Goal: Check status: Check status

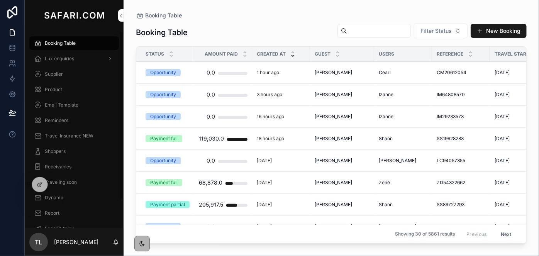
click at [90, 57] on div "Lux enquiries" at bounding box center [74, 58] width 80 height 12
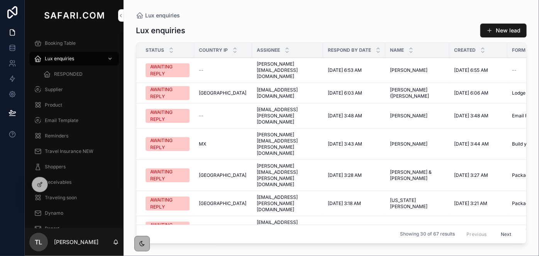
click at [71, 39] on div "Booking Table" at bounding box center [74, 43] width 80 height 12
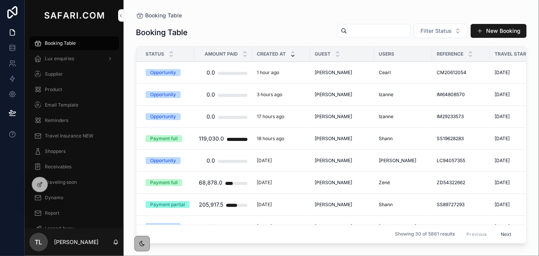
click at [347, 33] on input "scrollable content" at bounding box center [378, 30] width 63 height 11
paste input "**********"
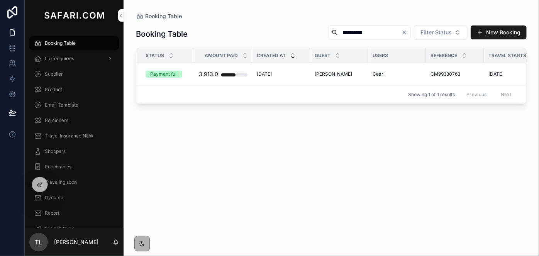
type input "**********"
click at [344, 72] on span "George Chisenga" at bounding box center [333, 74] width 37 height 6
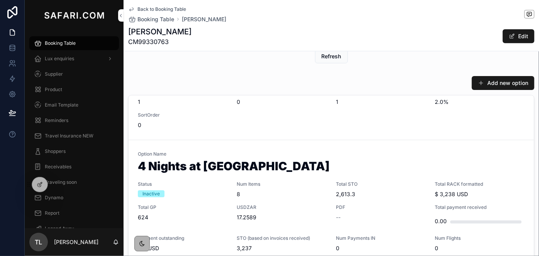
scroll to position [35, 0]
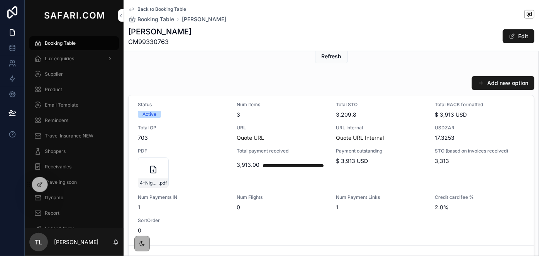
click at [289, 132] on div "URL Quote URL" at bounding box center [282, 133] width 90 height 17
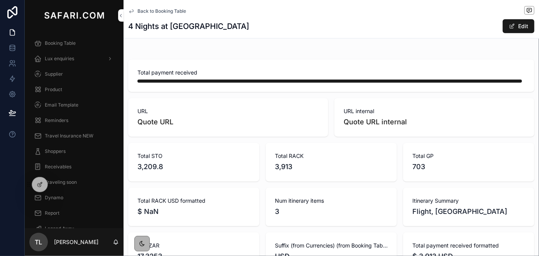
scroll to position [421, 0]
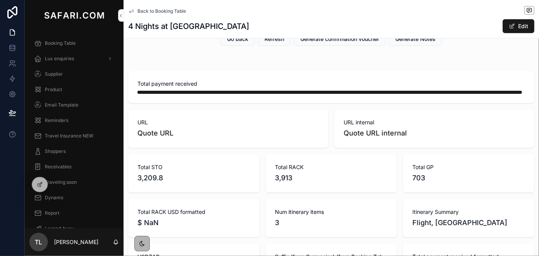
click at [381, 137] on link "Quote URL internal" at bounding box center [375, 133] width 63 height 8
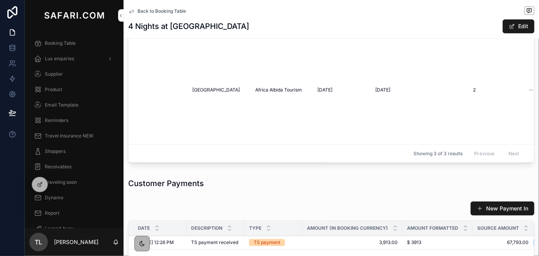
scroll to position [947, 0]
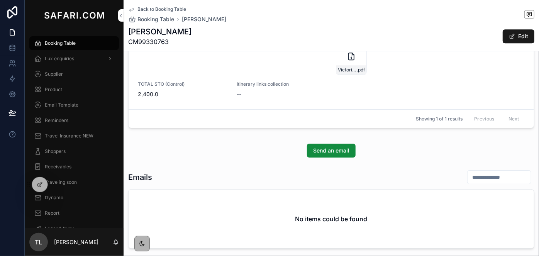
scroll to position [947, 0]
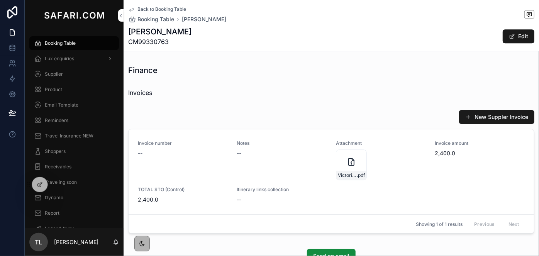
click at [226, 162] on div "Invoice number --" at bounding box center [183, 160] width 90 height 40
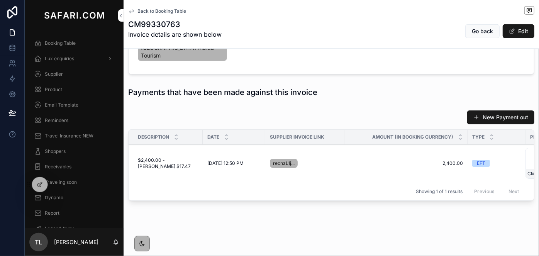
scroll to position [286, 0]
drag, startPoint x: 243, startPoint y: 203, endPoint x: 346, endPoint y: 202, distance: 102.7
click at [346, 202] on div "New Payment out Description Date Supplier Invoice Link Amount (in booking curre…" at bounding box center [331, 157] width 415 height 100
drag, startPoint x: 369, startPoint y: 194, endPoint x: 501, endPoint y: 197, distance: 131.3
click at [501, 197] on div "Description Date Supplier Invoice Link Amount (in booking currency) Type Proof …" at bounding box center [331, 164] width 405 height 71
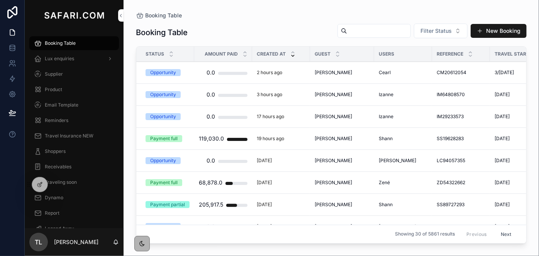
click at [366, 33] on input "scrollable content" at bounding box center [378, 30] width 63 height 11
paste input "**********"
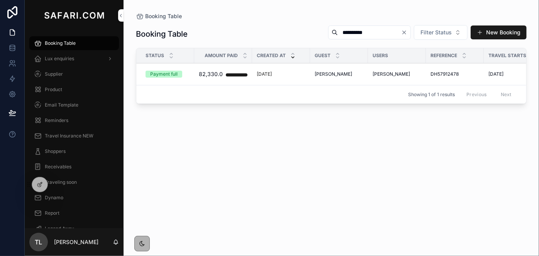
type input "**********"
click at [325, 76] on span "Gin Zhang" at bounding box center [333, 74] width 37 height 6
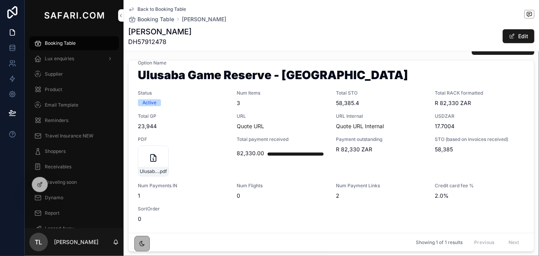
scroll to position [421, 0]
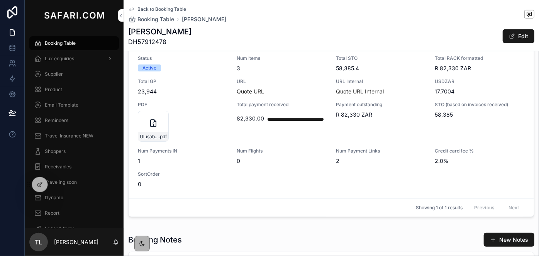
click at [256, 146] on div "Option Name Ulusaba Game Reserve - Safari Lodge Status Active Num Items 3 Total…" at bounding box center [331, 106] width 387 height 163
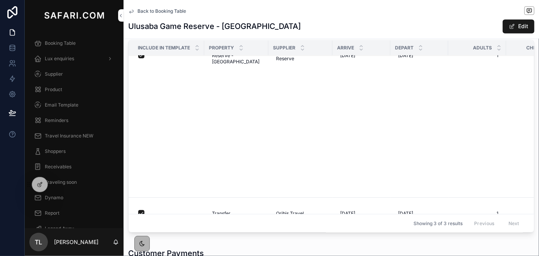
scroll to position [168, 0]
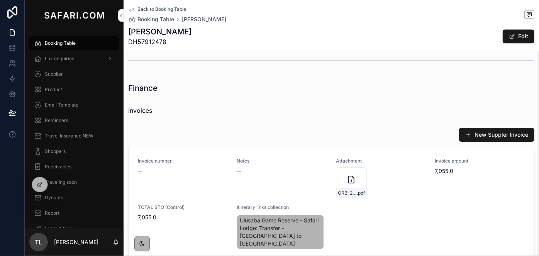
scroll to position [890, 0]
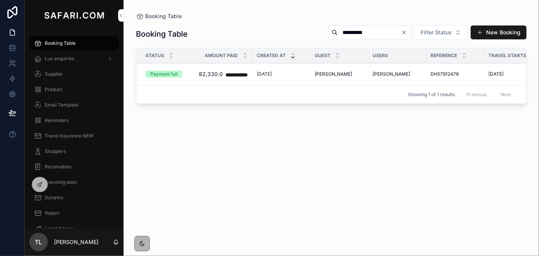
click at [287, 73] on div "1 month ago" at bounding box center [281, 74] width 49 height 6
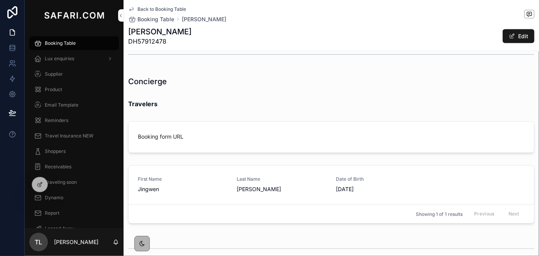
scroll to position [737, 0]
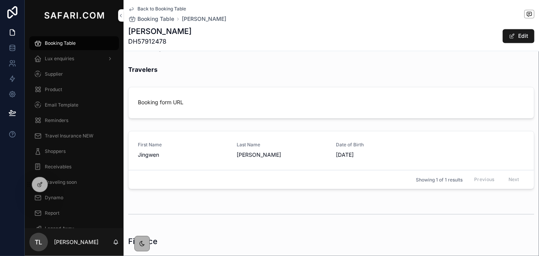
click at [242, 145] on span "Last Name" at bounding box center [282, 145] width 90 height 6
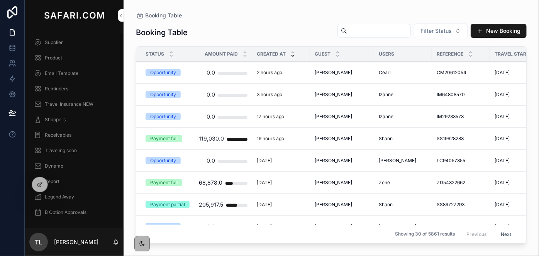
scroll to position [33, 0]
click at [64, 208] on span "B Option Approvals" at bounding box center [66, 211] width 42 height 6
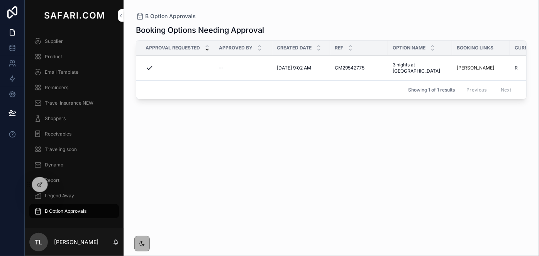
click at [0, 0] on span "Approve" at bounding box center [0, 0] width 0 height 0
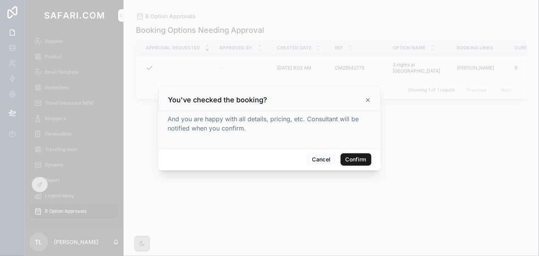
click at [362, 162] on button "Confirm" at bounding box center [355, 159] width 31 height 12
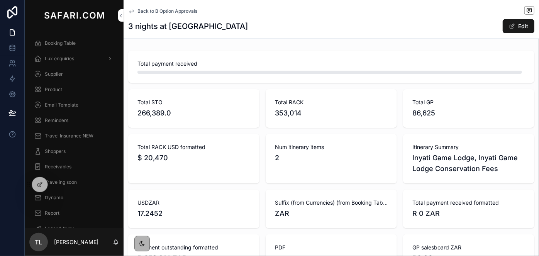
scroll to position [105, 0]
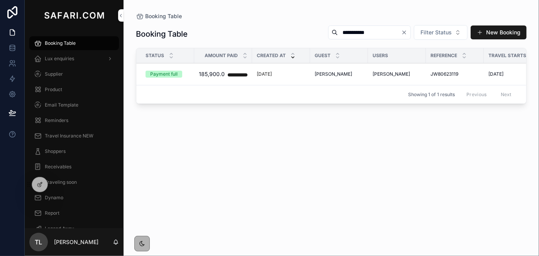
type input "**********"
click at [338, 71] on span "[PERSON_NAME]" at bounding box center [333, 74] width 37 height 6
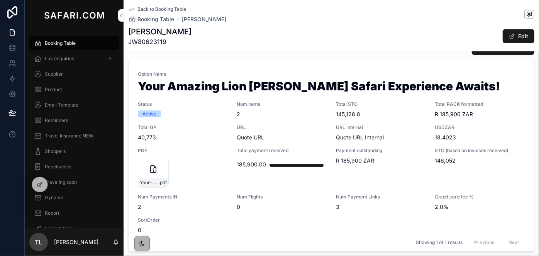
scroll to position [11, 0]
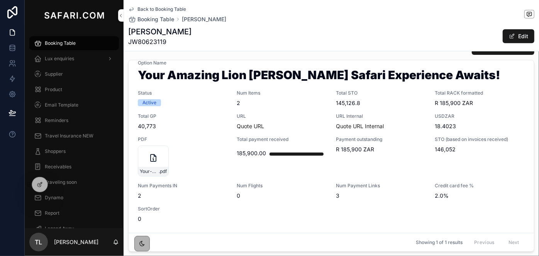
click at [330, 107] on div "Option Name Your Amazing Lion [PERSON_NAME] Safari Experience Awaits! Status Ac…" at bounding box center [331, 141] width 387 height 163
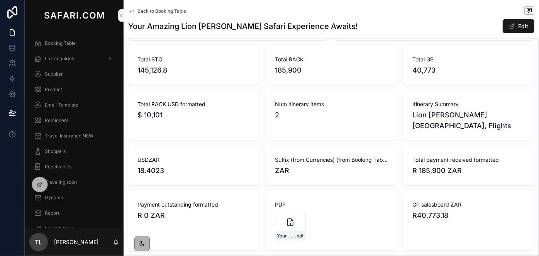
scroll to position [386, 0]
